Goal: Transaction & Acquisition: Purchase product/service

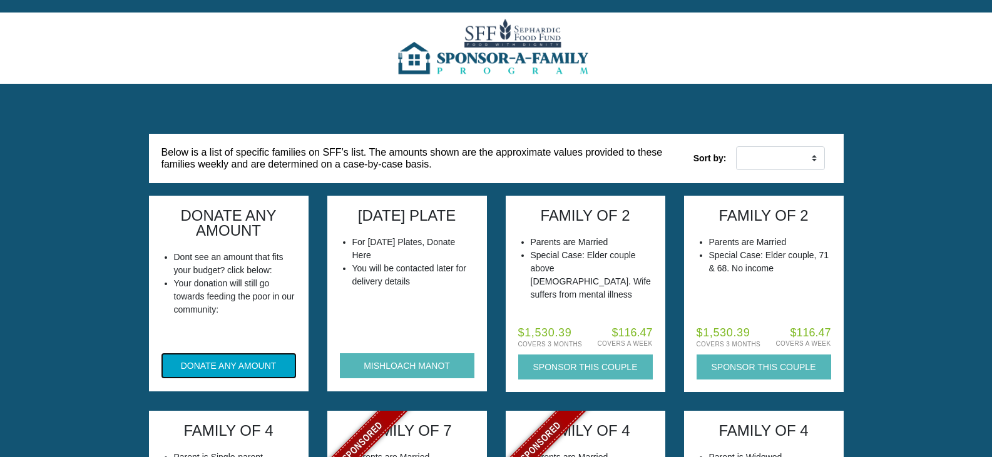
click at [236, 360] on button "DONATE ANY AMOUNT" at bounding box center [228, 366] width 135 height 25
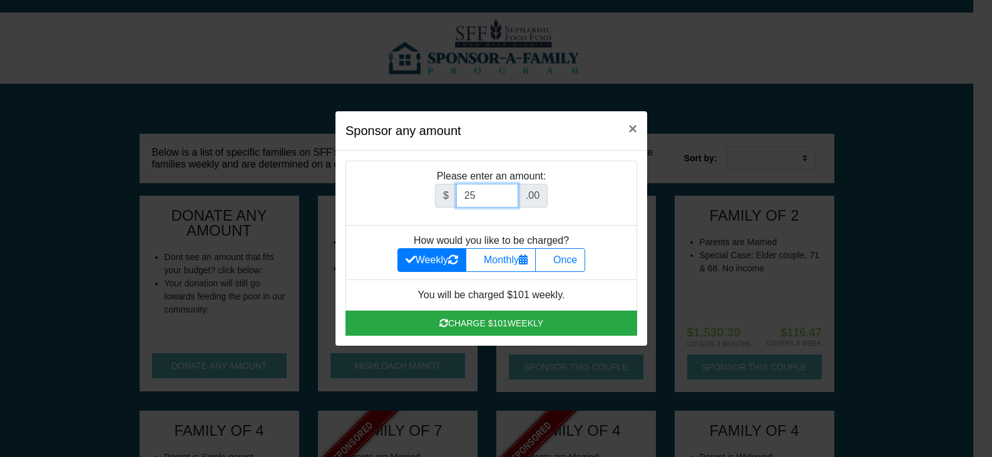
click at [509, 191] on input "25" at bounding box center [487, 196] width 62 height 24
type input "26"
click at [509, 191] on input "26" at bounding box center [487, 196] width 62 height 24
click at [576, 263] on label "Once" at bounding box center [560, 260] width 50 height 24
click at [551, 261] on input "Once" at bounding box center [547, 257] width 8 height 8
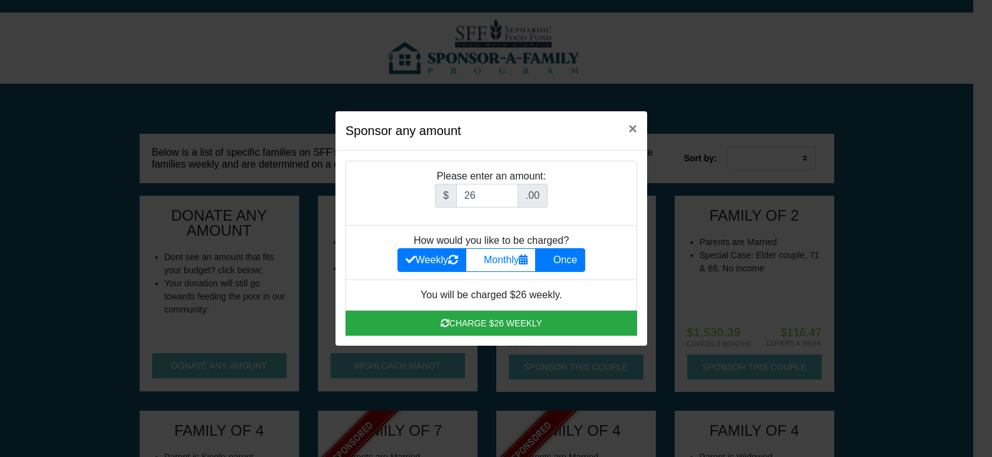
radio input "true"
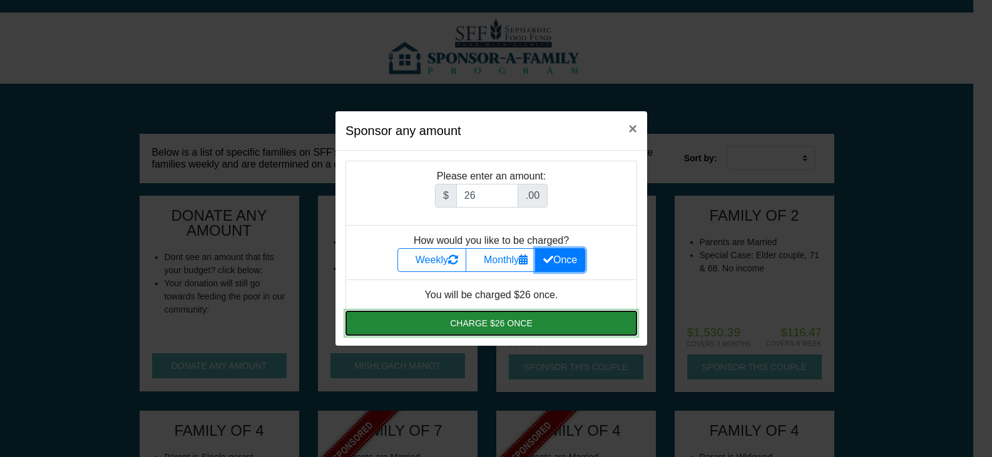
click at [516, 327] on button "Charge $26 once" at bounding box center [491, 323] width 292 height 25
